Goal: Register for event/course

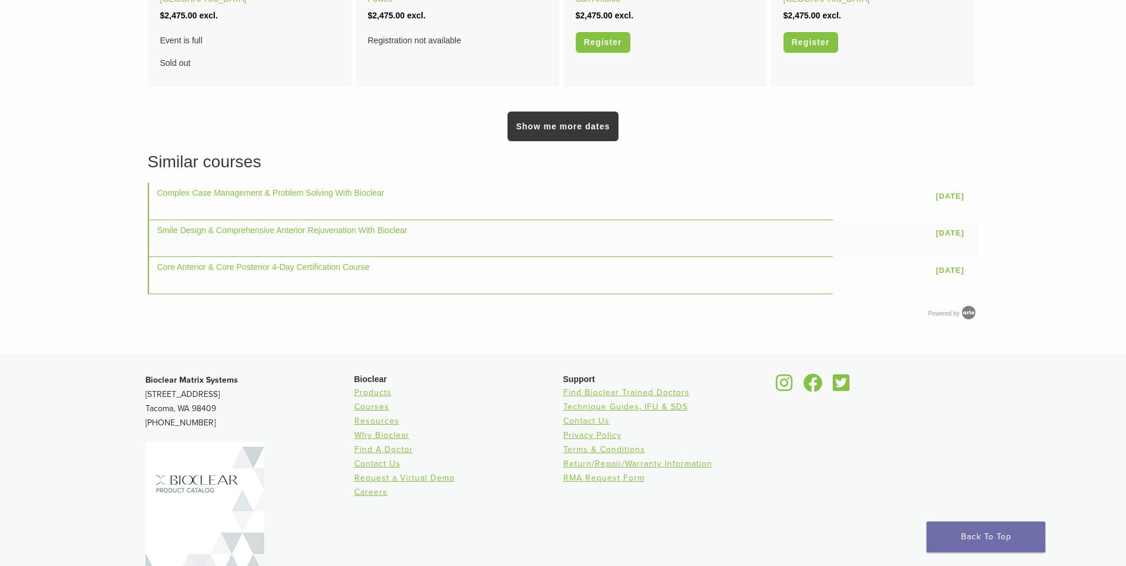
scroll to position [749, 0]
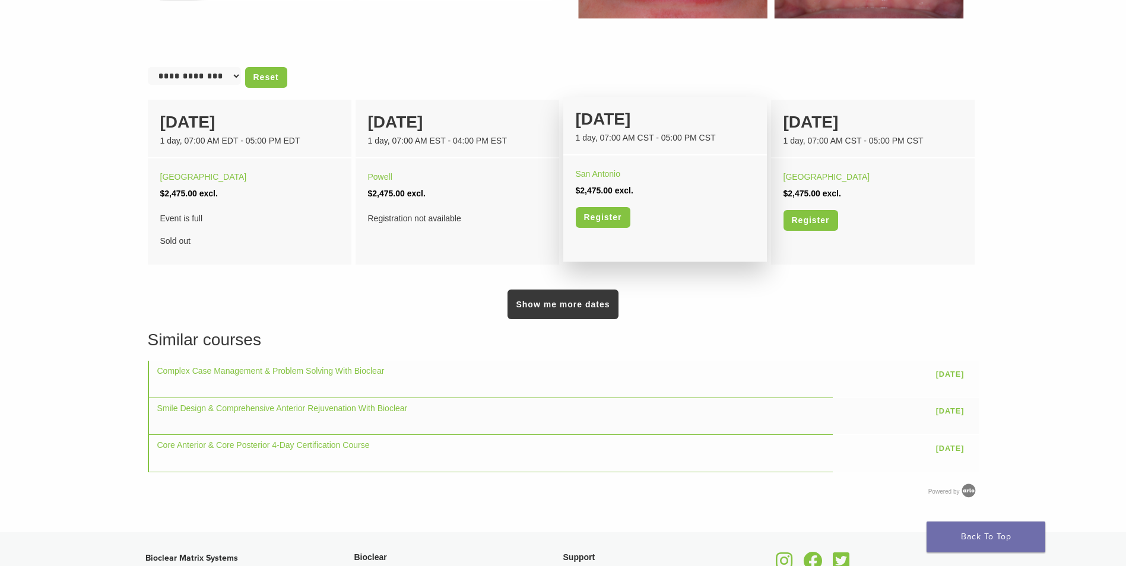
click at [622, 123] on div "[DATE]" at bounding box center [665, 119] width 179 height 25
click at [631, 135] on div "1 day, 07:00 AM CST - 05:00 PM CST" at bounding box center [665, 138] width 179 height 12
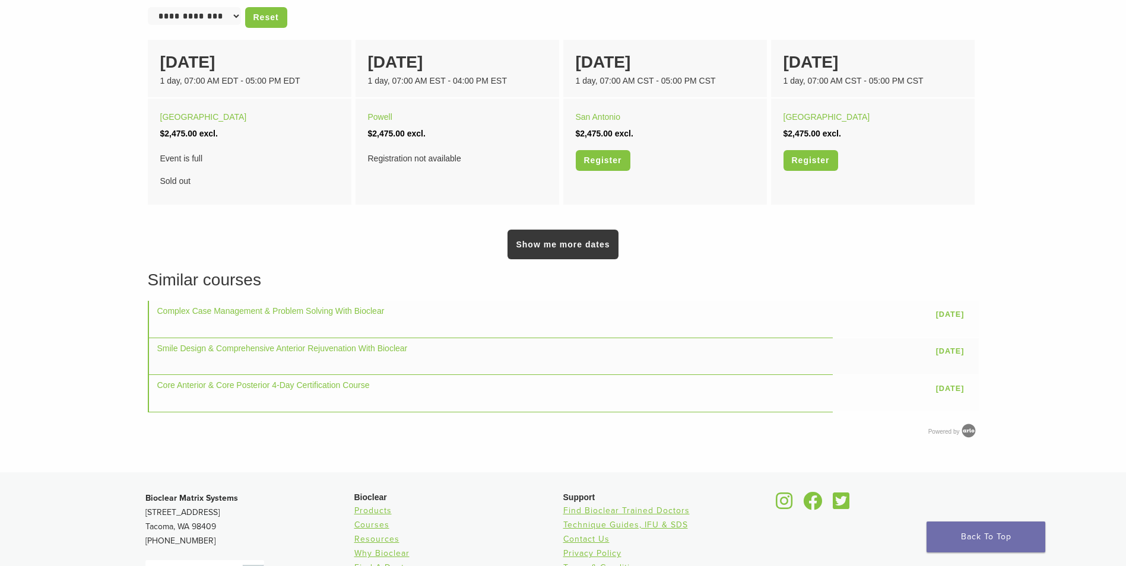
scroll to position [690, 0]
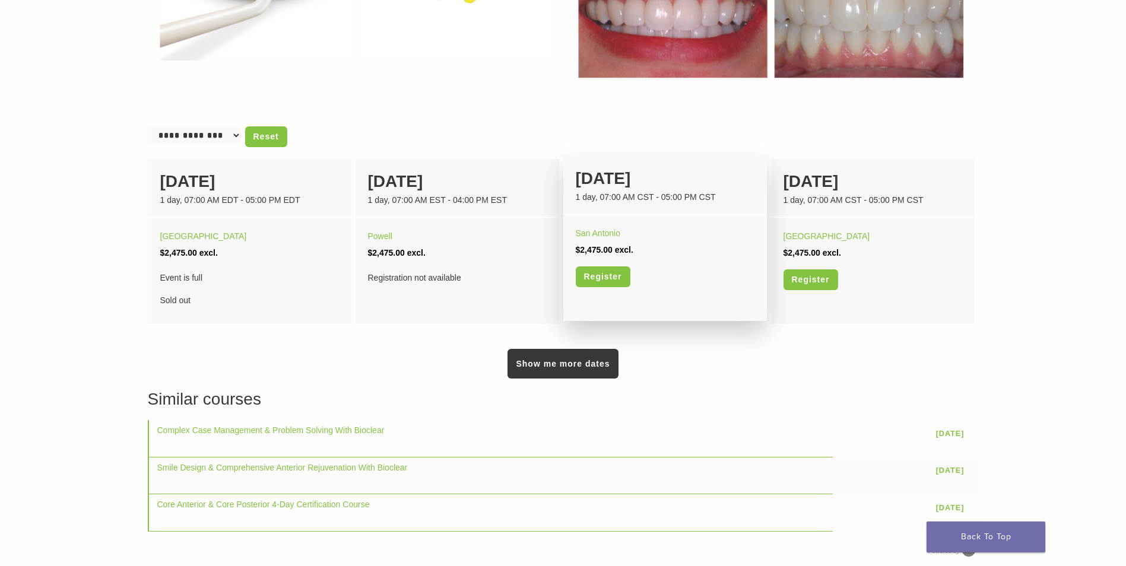
click at [616, 184] on div "[DATE]" at bounding box center [665, 178] width 179 height 25
click at [595, 278] on link "Register" at bounding box center [603, 276] width 55 height 21
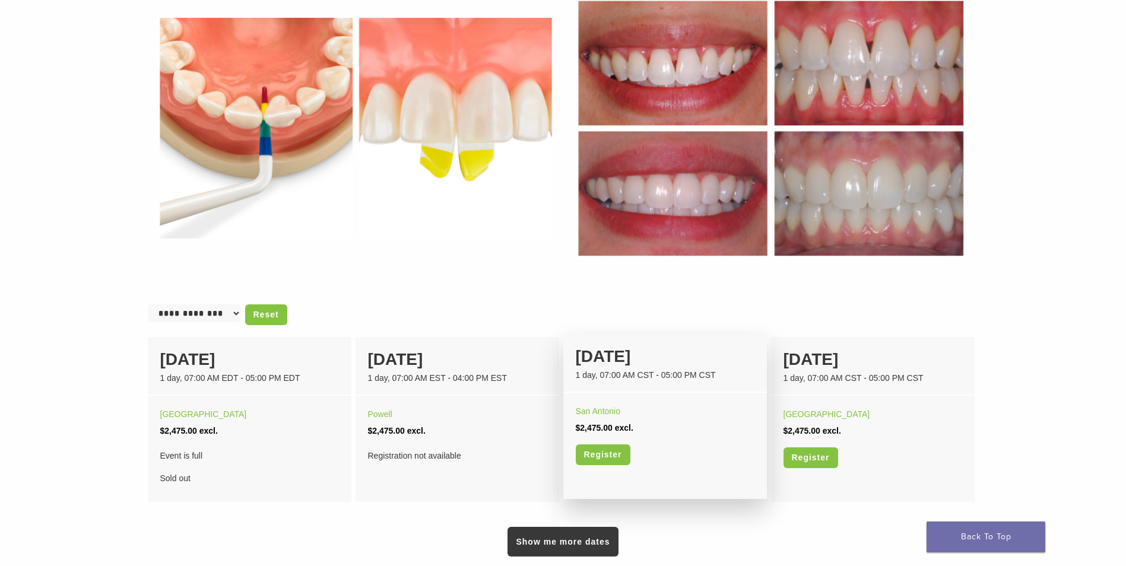
scroll to position [631, 0]
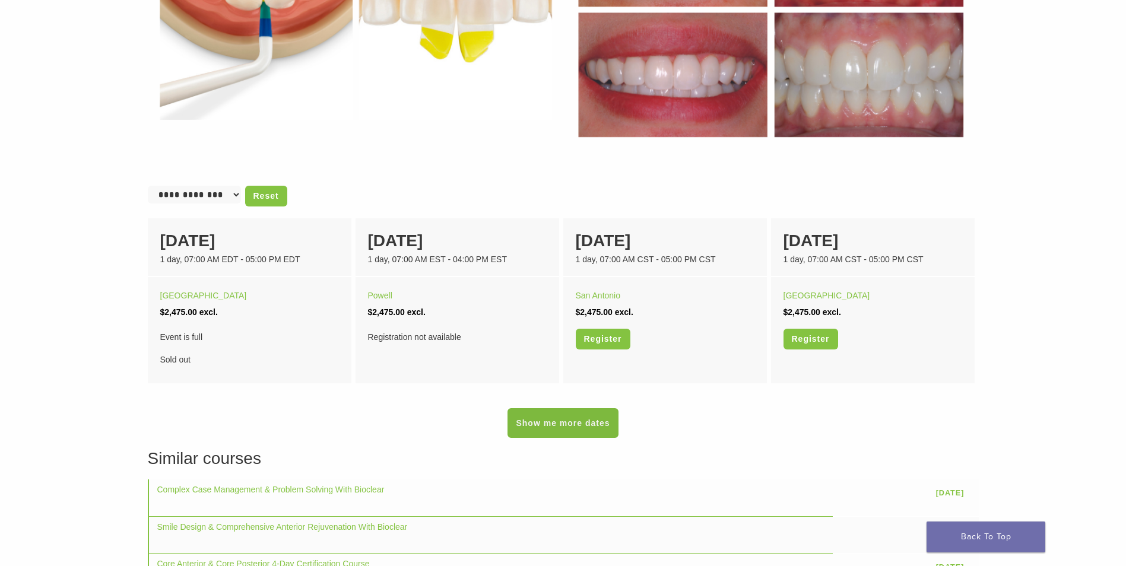
click at [602, 429] on link "Show me more dates" at bounding box center [562, 423] width 110 height 30
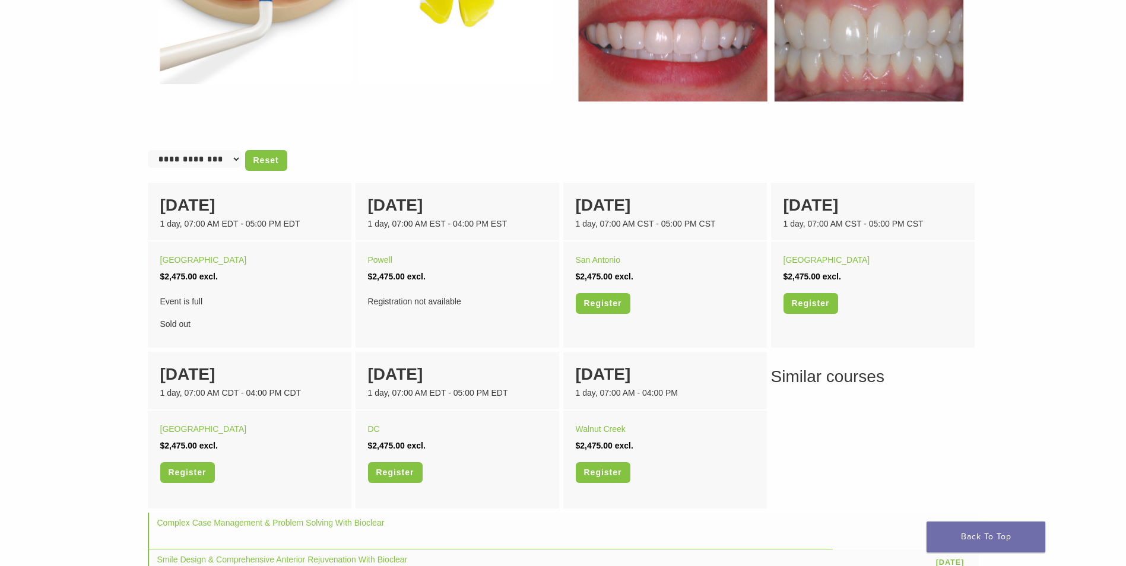
scroll to position [712, 0]
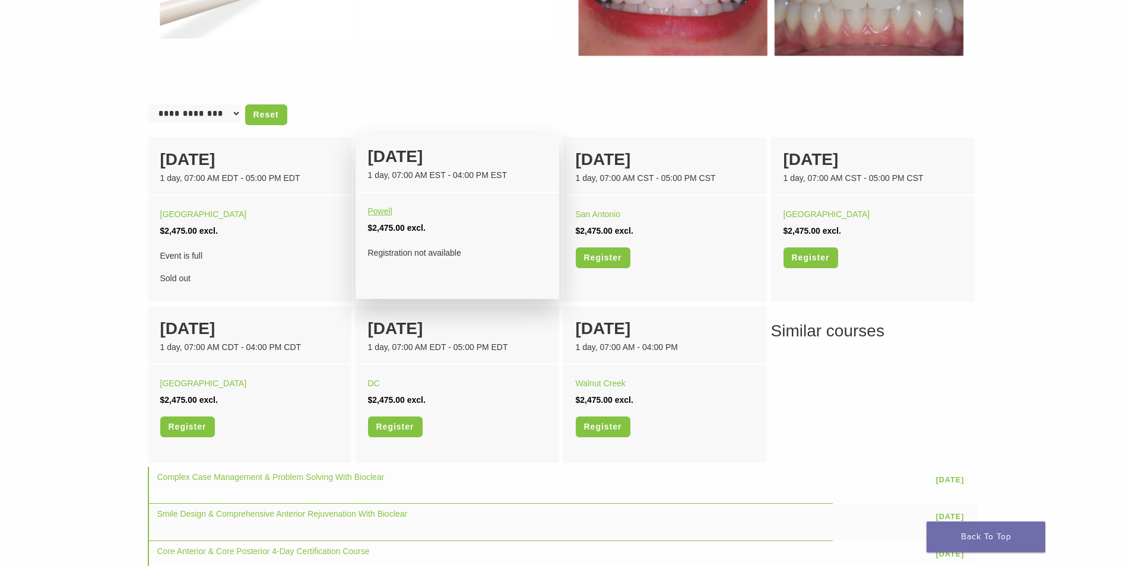
click at [385, 211] on link "Powell" at bounding box center [380, 210] width 24 height 9
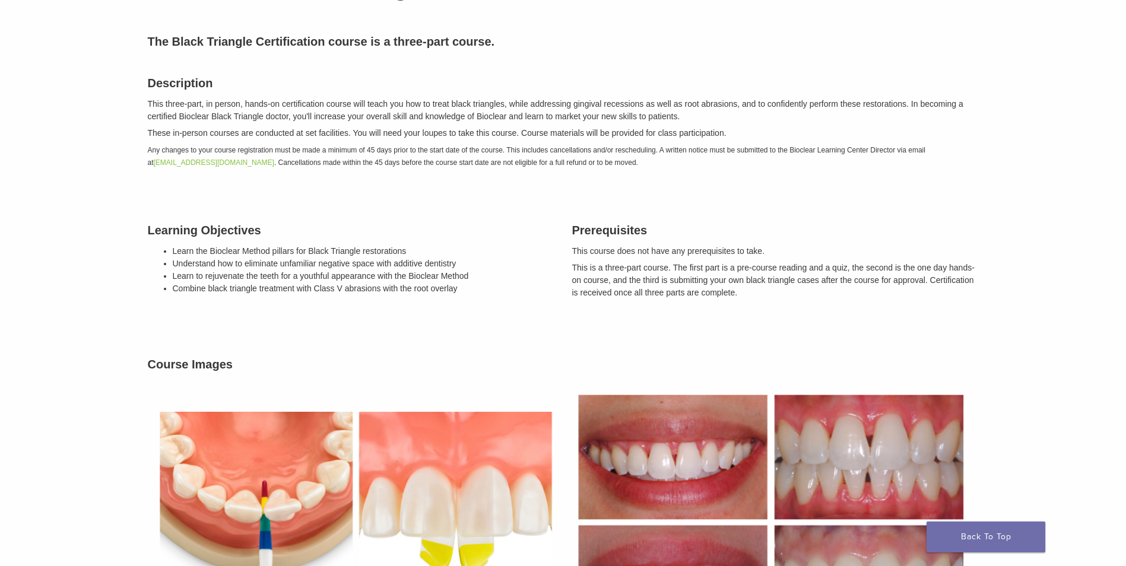
scroll to position [119, 0]
